Goal: Information Seeking & Learning: Learn about a topic

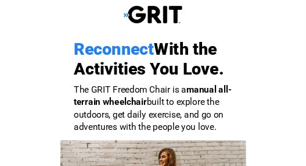
select select "US"
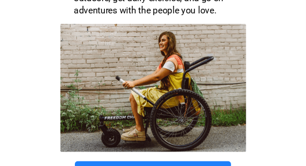
scroll to position [174, 0]
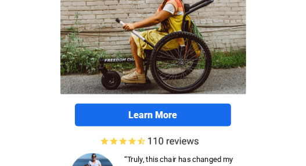
click at [147, 115] on strong "Learn More" at bounding box center [153, 114] width 49 height 11
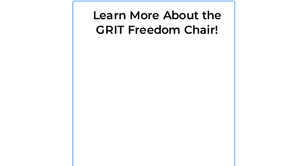
scroll to position [2082, 0]
select select "US"
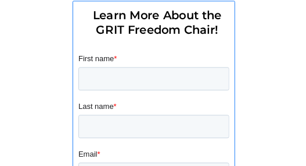
scroll to position [0, 0]
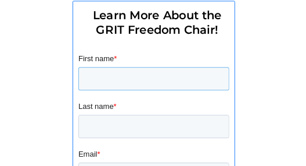
click at [85, 80] on input "First name *" at bounding box center [153, 77] width 151 height 23
type input "[PERSON_NAME]"
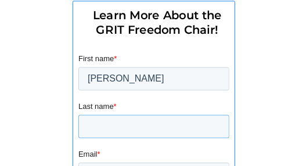
click at [88, 126] on input "Last name *" at bounding box center [153, 125] width 151 height 23
type input "slobody"
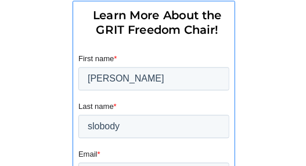
click at [99, 153] on span "*" at bounding box center [98, 153] width 3 height 9
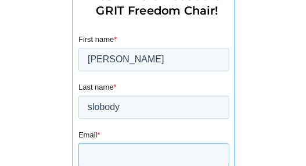
click at [88, 156] on input "Email *" at bounding box center [153, 153] width 151 height 23
type input "[EMAIL_ADDRESS][DOMAIN_NAME]"
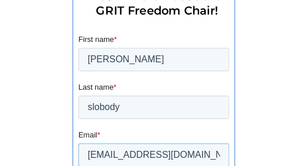
scroll to position [2160, 0]
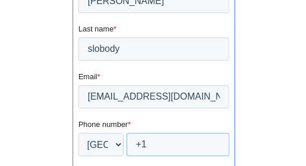
click at [151, 146] on input "+1" at bounding box center [177, 144] width 103 height 23
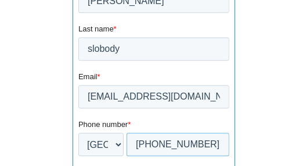
type input "+1 2169525747"
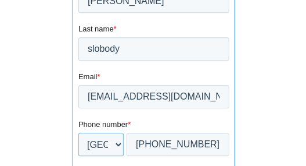
click at [117, 145] on select "* Afghanistan (‫افغانستان‬‎) Albania (Shqipëri) Algeria (‫الجزائر‬‎) American S…" at bounding box center [100, 144] width 45 height 23
click at [78, 156] on select "* Afghanistan (‫افغانستان‬‎) Albania (Shqipëri) Algeria (‫الجزائر‬‎) American S…" at bounding box center [100, 144] width 45 height 23
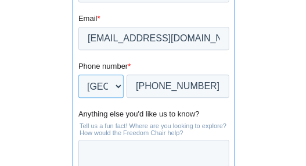
scroll to position [2276, 0]
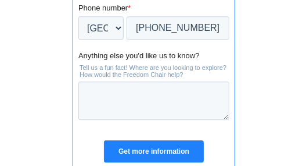
click at [148, 150] on input "Get more information" at bounding box center [153, 152] width 100 height 22
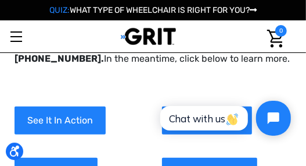
scroll to position [174, 0]
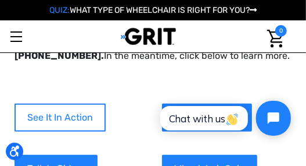
click at [55, 118] on link "See It In Action" at bounding box center [60, 117] width 91 height 28
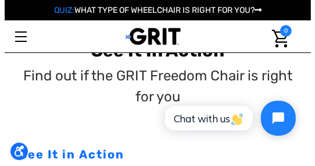
scroll to position [58, 0]
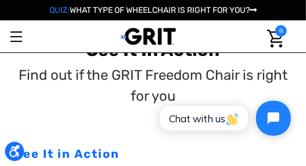
click at [15, 151] on icon "Open accessiBe: accessibility options, statement and help" at bounding box center [14, 151] width 10 height 12
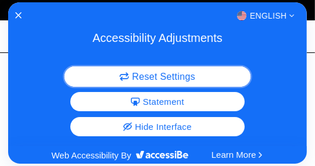
click at [147, 74] on span "Reset Settings" at bounding box center [163, 76] width 63 height 9
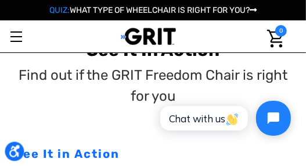
click at [14, 150] on icon "Open accessiBe: accessibility options, statement and help" at bounding box center [14, 151] width 10 height 12
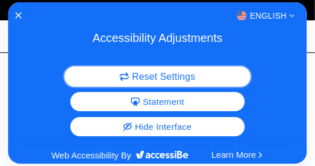
click at [144, 76] on span "Reset Settings" at bounding box center [163, 76] width 63 height 9
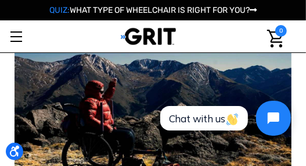
scroll to position [407, 0]
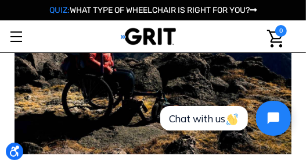
click at [117, 91] on img at bounding box center [153, 61] width 277 height 185
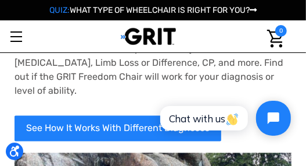
scroll to position [698, 0]
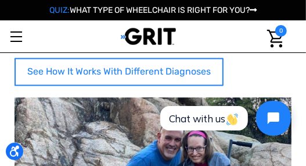
click at [109, 58] on link "See How It Works With Different Diagnoses" at bounding box center [119, 72] width 209 height 28
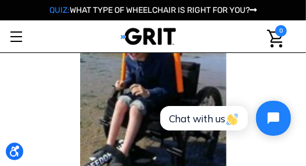
scroll to position [2700, 0]
